Goal: Complete application form

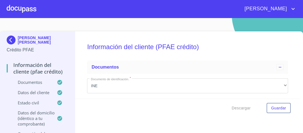
scroll to position [2366, 0]
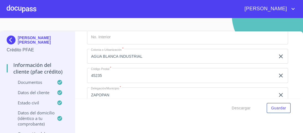
click at [20, 12] on div at bounding box center [22, 9] width 30 height 18
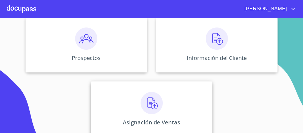
scroll to position [81, 0]
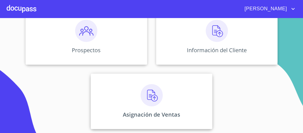
click at [149, 95] on img at bounding box center [151, 95] width 22 height 22
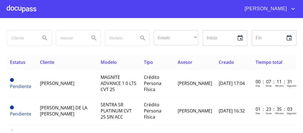
scroll to position [22, 0]
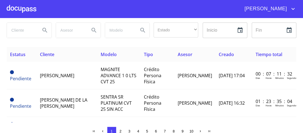
click at [17, 31] on input "search" at bounding box center [21, 30] width 29 height 15
type input "[PERSON_NAME]"
click at [45, 30] on icon "Search" at bounding box center [44, 30] width 5 height 5
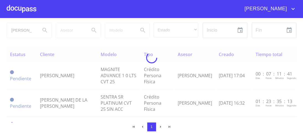
scroll to position [21, 0]
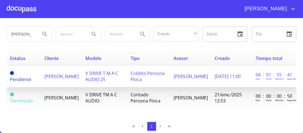
click at [118, 71] on span "V DRIVE T M A C AUDIO 25" at bounding box center [101, 76] width 33 height 12
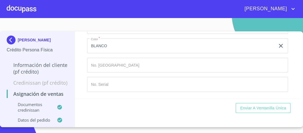
scroll to position [399, 0]
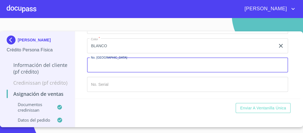
click at [106, 73] on input "Marca   *" at bounding box center [187, 65] width 201 height 15
type input "149231"
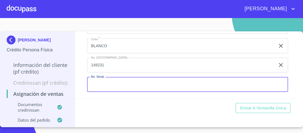
click at [100, 92] on input "Marca   *" at bounding box center [187, 84] width 201 height 15
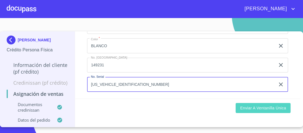
type input "[US_VEHICLE_IDENTIFICATION_NUMBER]"
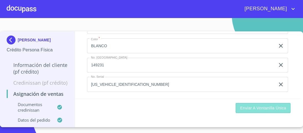
click at [264, 107] on span "Enviar a Ventanilla única" at bounding box center [263, 107] width 46 height 7
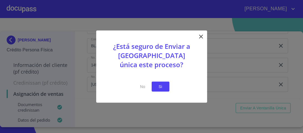
click at [159, 88] on span "Si" at bounding box center [160, 86] width 9 height 7
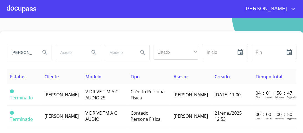
scroll to position [21, 0]
